Goal: Task Accomplishment & Management: Use online tool/utility

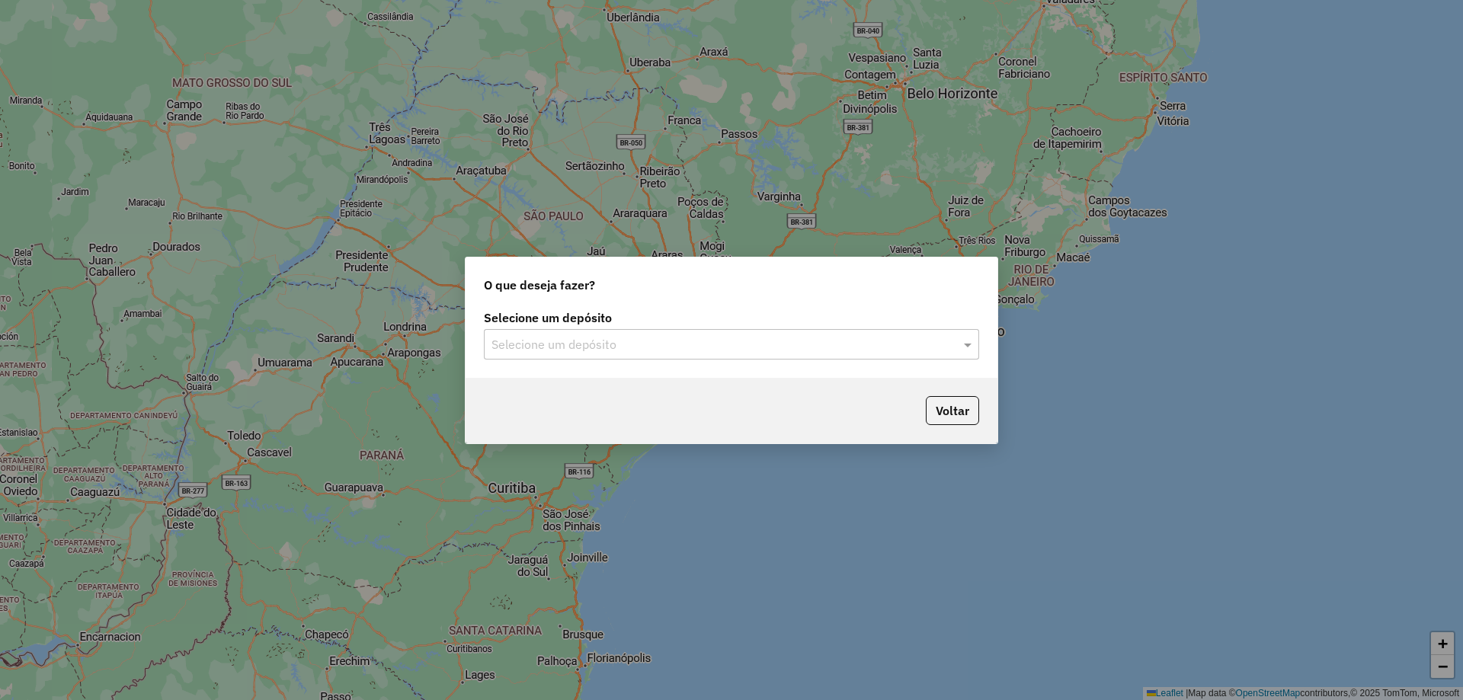
click at [733, 325] on label "Selecione um depósito" at bounding box center [731, 318] width 495 height 18
click at [693, 372] on div "Selecione um depósito Selecione um depósito" at bounding box center [732, 342] width 532 height 72
click at [680, 354] on div "Selecione um depósito" at bounding box center [731, 344] width 495 height 30
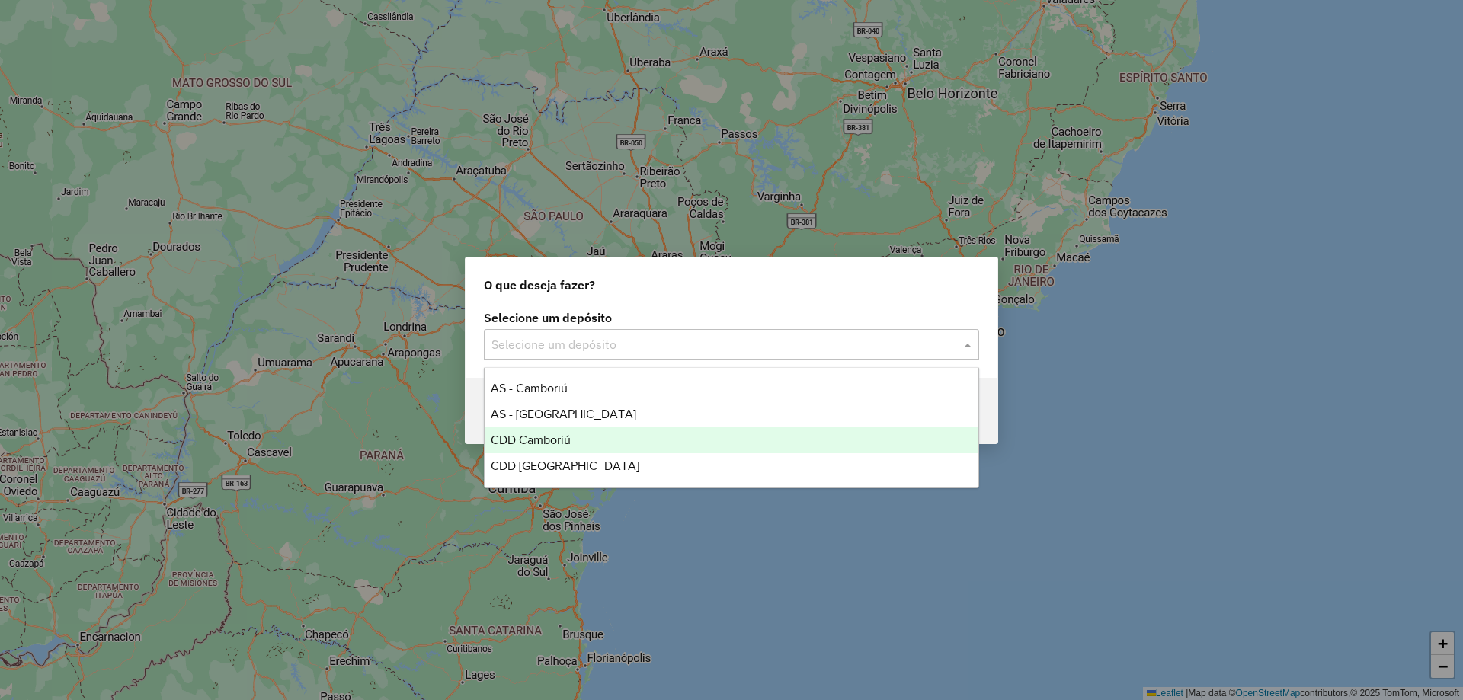
click at [569, 439] on span "CDD Camboriú" at bounding box center [531, 440] width 80 height 13
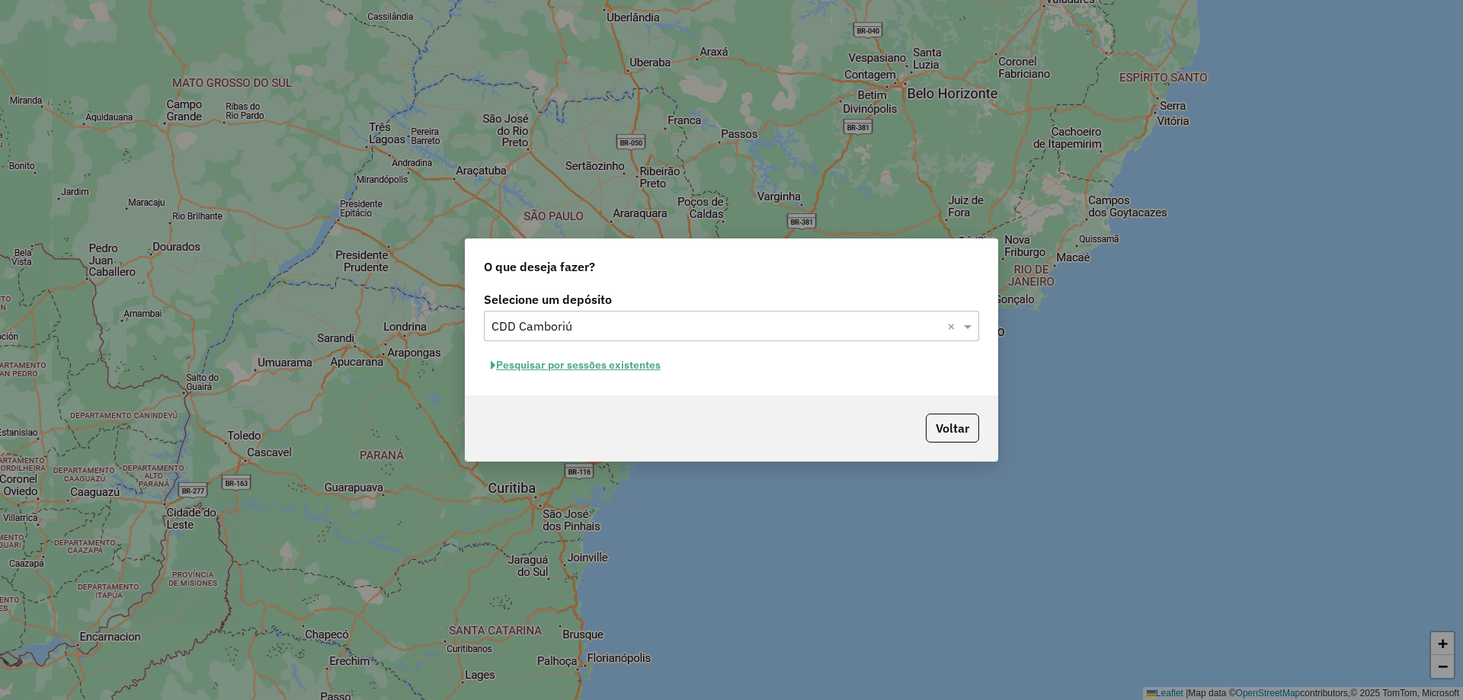
click at [591, 360] on button "Pesquisar por sessões existentes" at bounding box center [576, 366] width 184 height 24
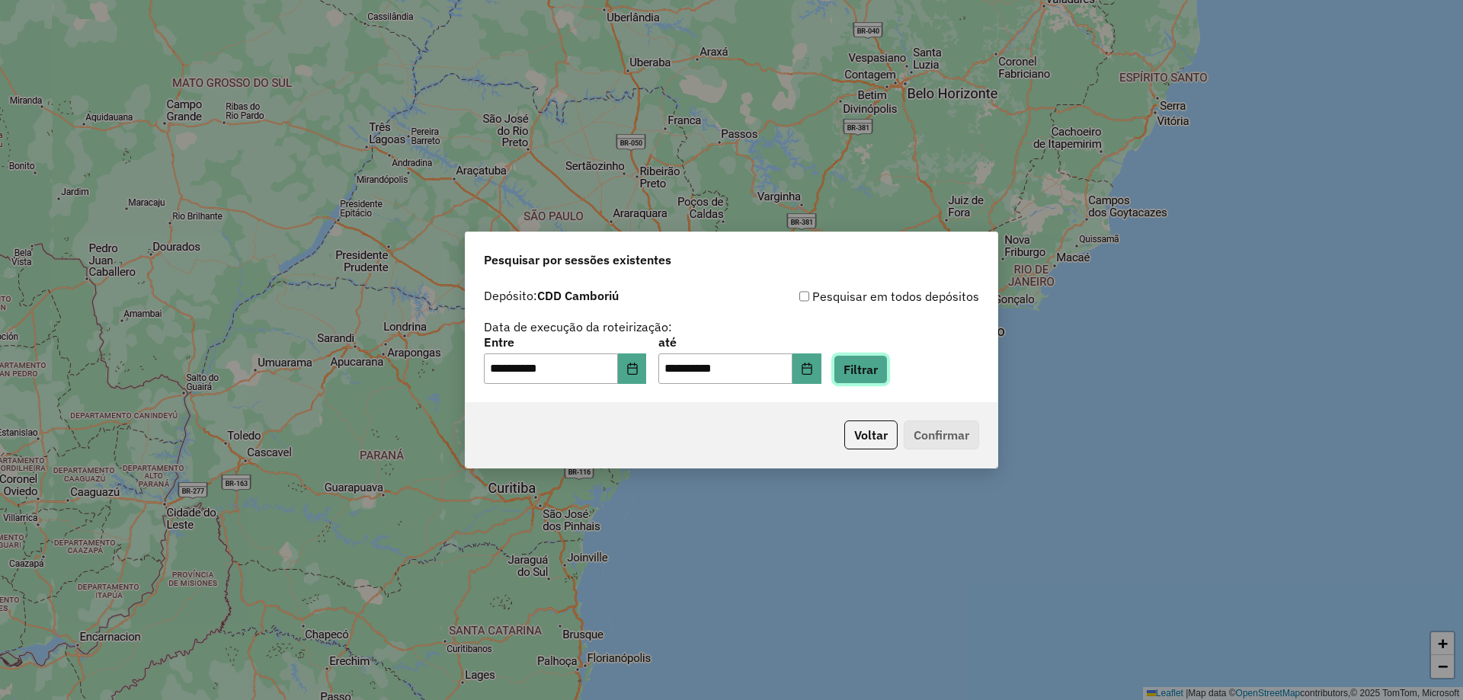
click at [866, 373] on button "Filtrar" at bounding box center [861, 369] width 54 height 29
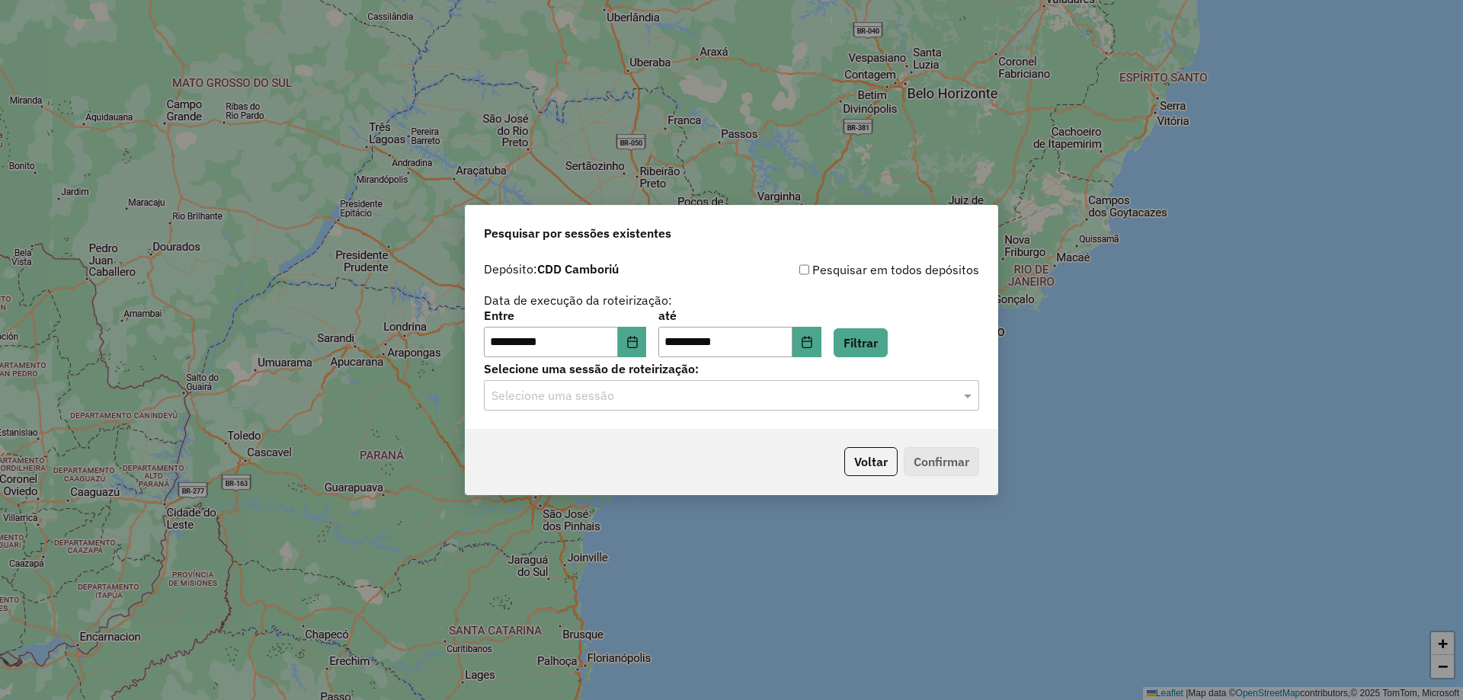
click at [721, 387] on input "text" at bounding box center [716, 396] width 450 height 18
